Goal: Information Seeking & Learning: Learn about a topic

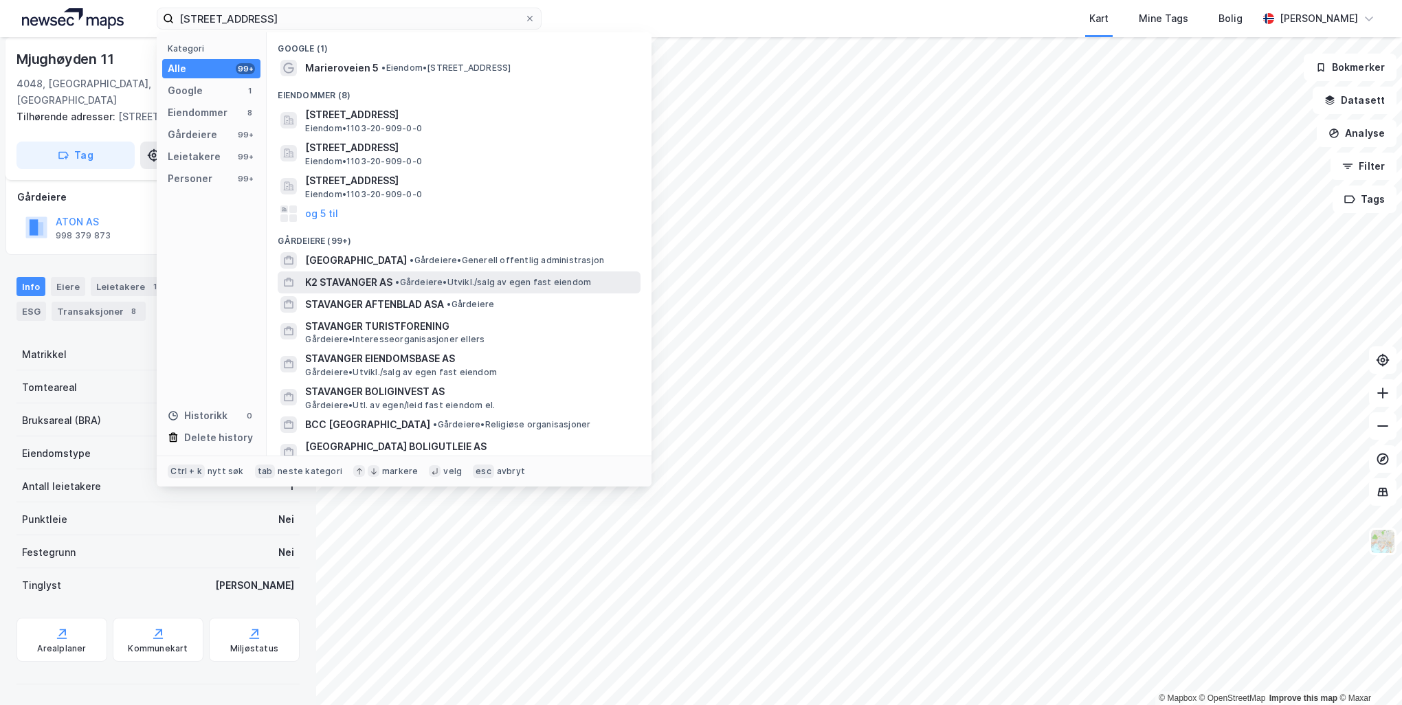
type input "marieroveien 5, stavanger"
click at [350, 282] on span "K2 STAVANGER AS" at bounding box center [348, 282] width 87 height 16
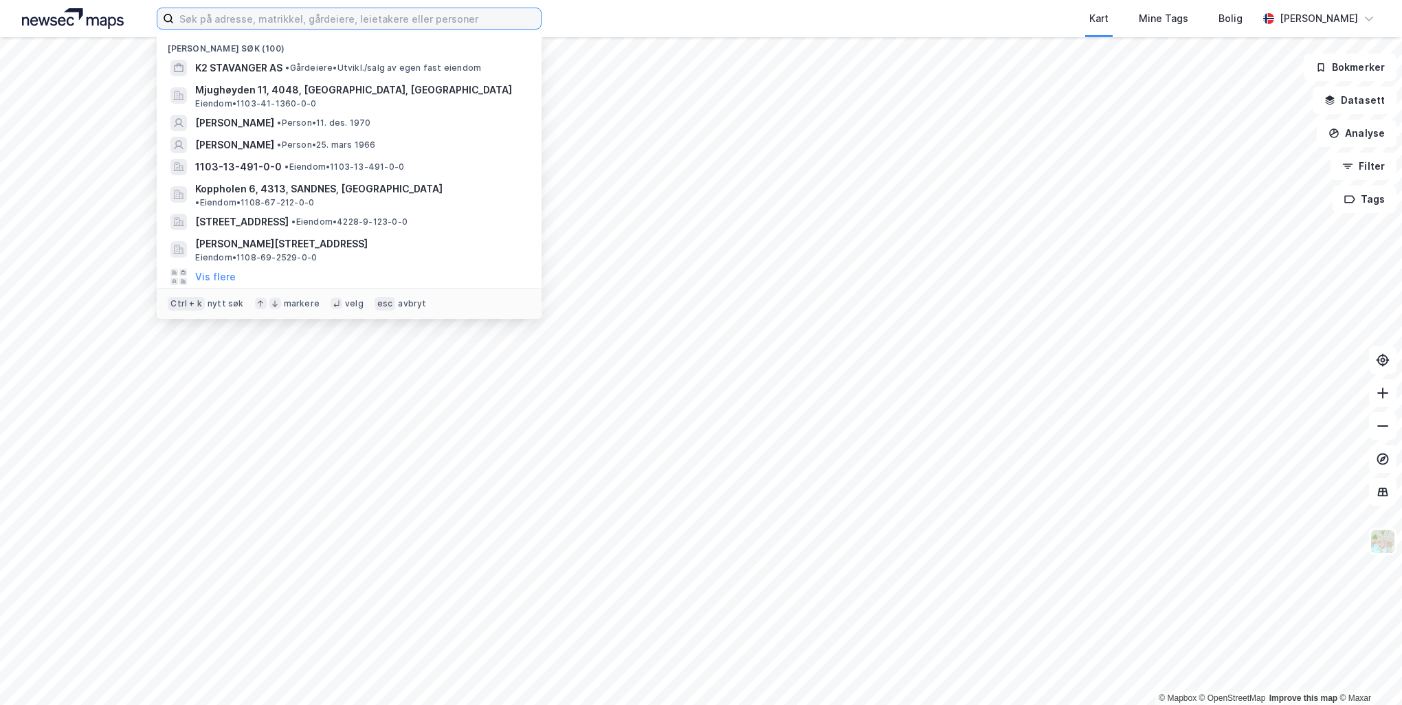
click at [242, 19] on input at bounding box center [357, 18] width 367 height 21
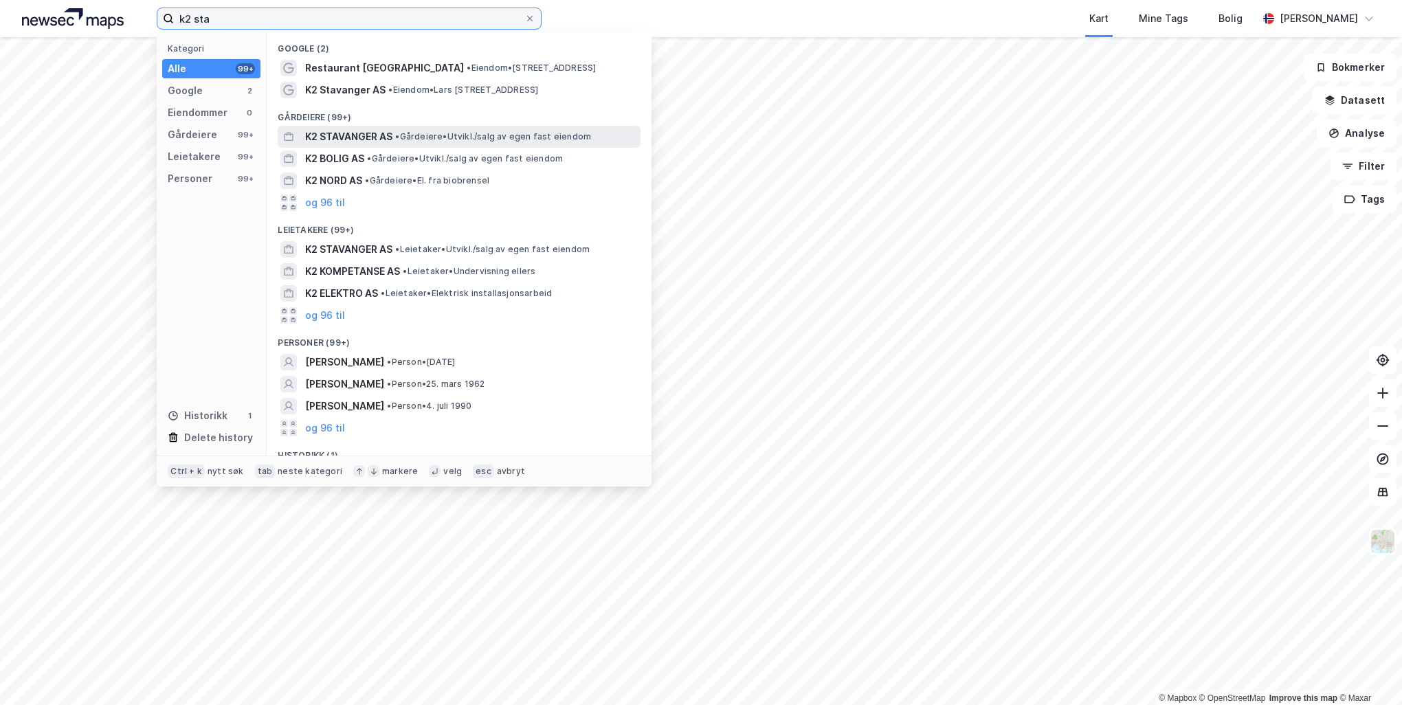
type input "k2 sta"
click at [372, 135] on span "K2 STAVANGER AS" at bounding box center [348, 137] width 87 height 16
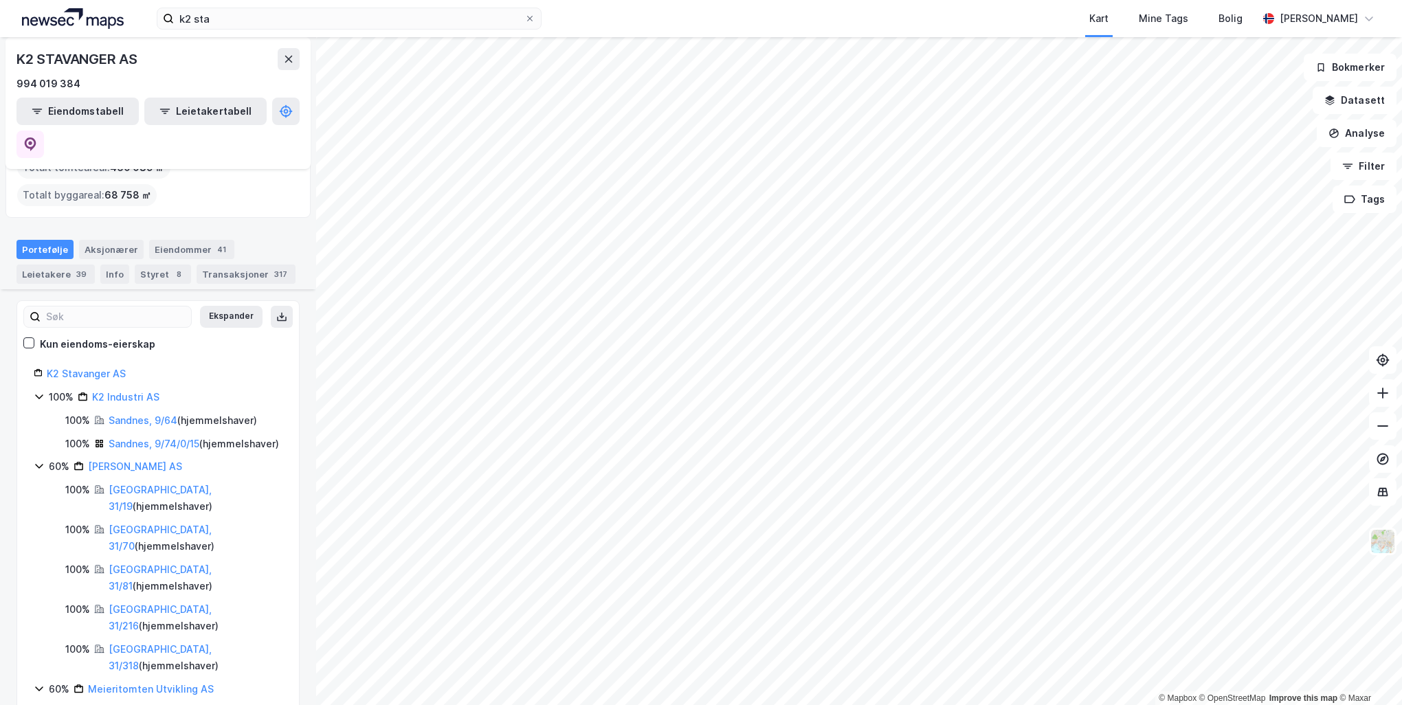
scroll to position [23, 0]
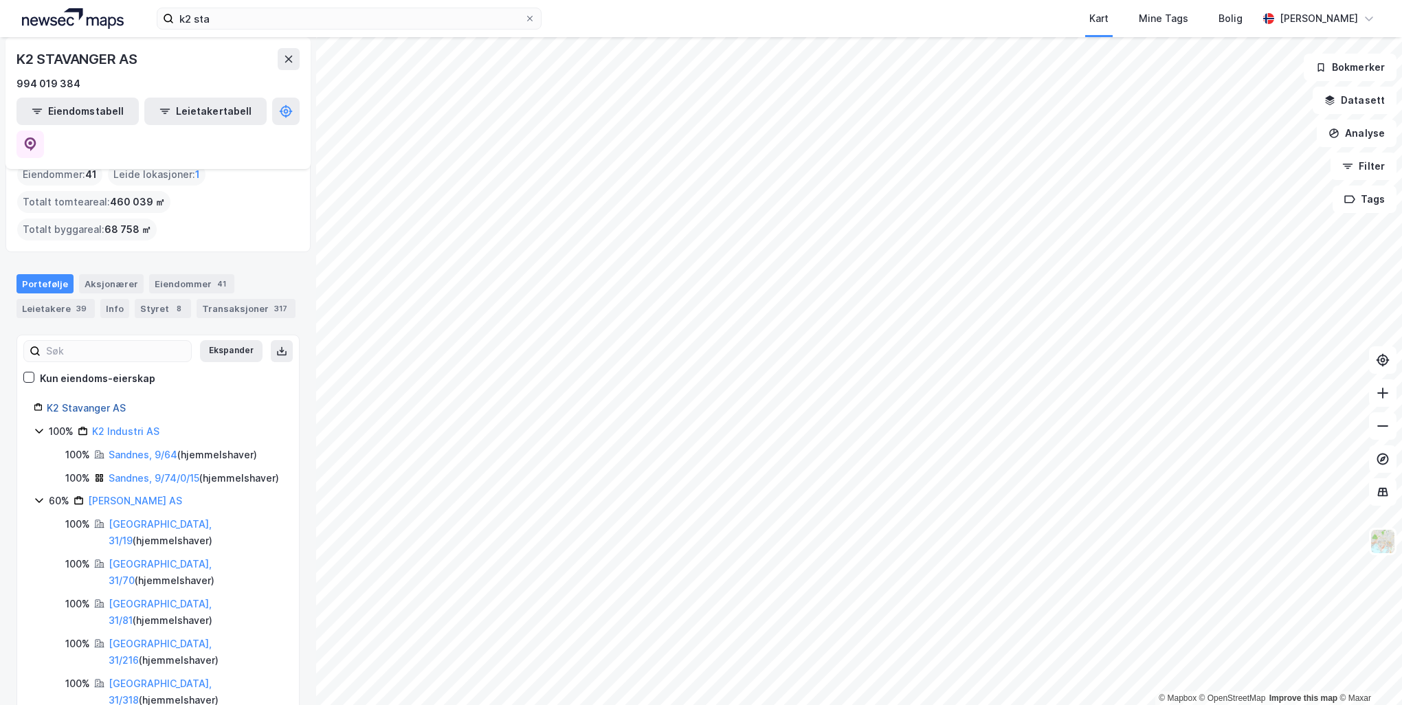
click at [113, 402] on link "K2 Stavanger AS" at bounding box center [86, 408] width 79 height 12
click at [82, 402] on link "K2 Stavanger AS" at bounding box center [86, 408] width 79 height 12
